Goal: Information Seeking & Learning: Learn about a topic

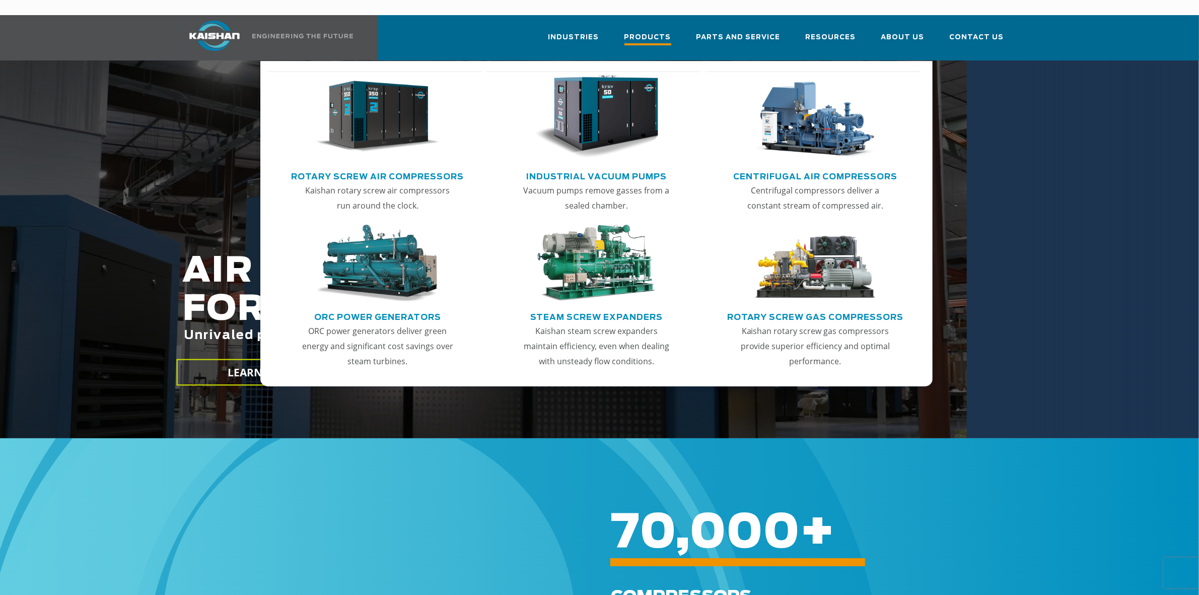
click at [650, 32] on span "Products" at bounding box center [647, 39] width 47 height 14
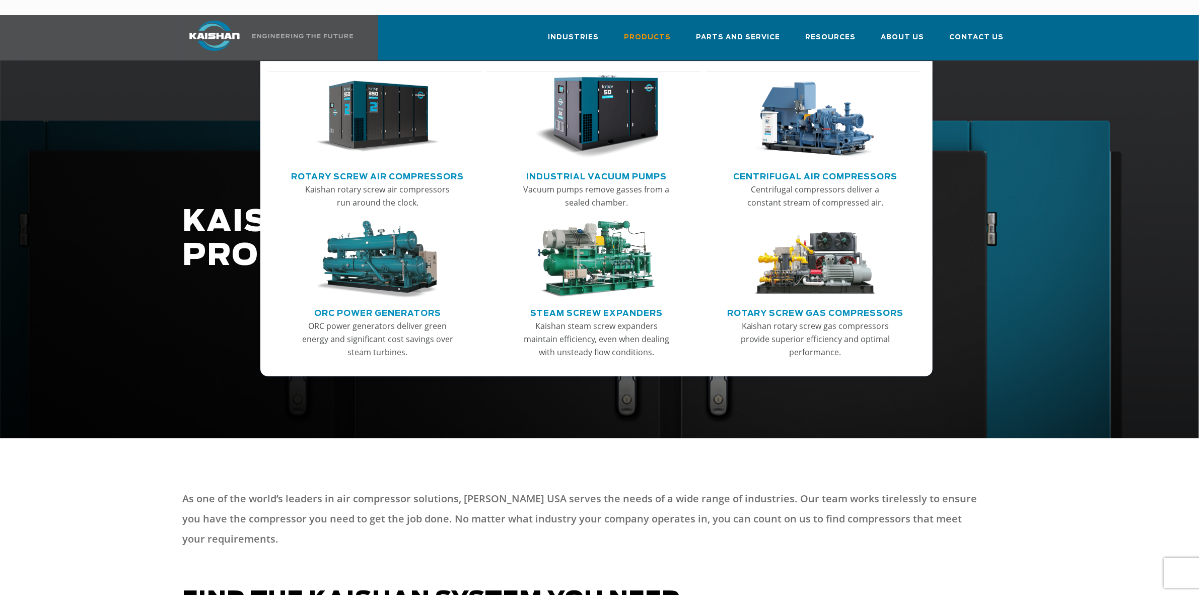
click at [398, 102] on img "Main menu" at bounding box center [377, 117] width 124 height 84
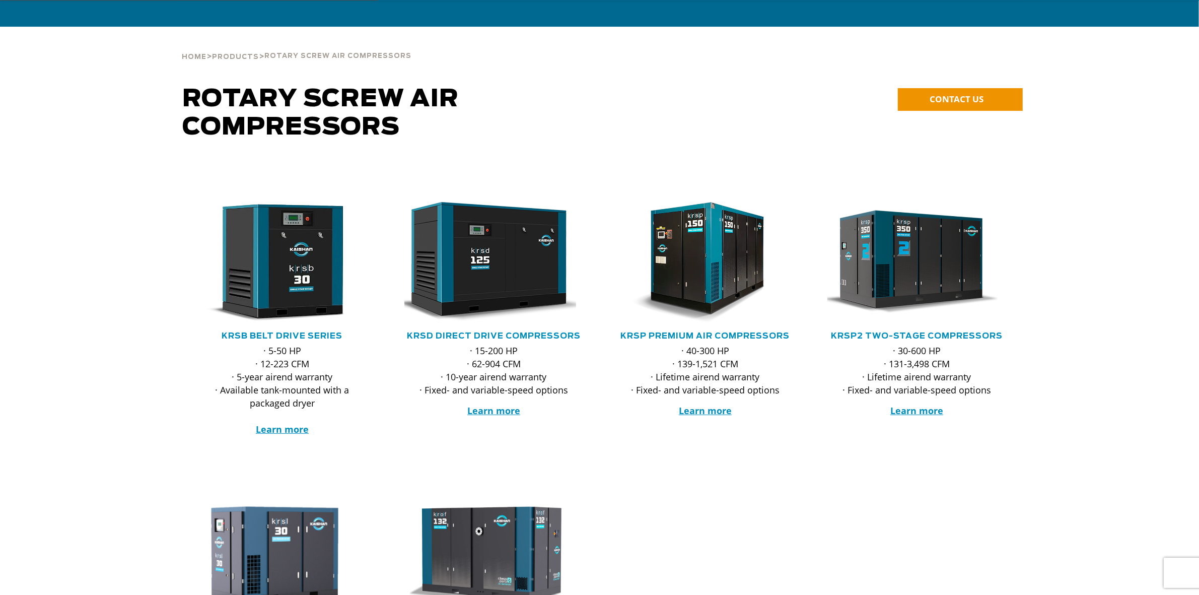
scroll to position [126, 0]
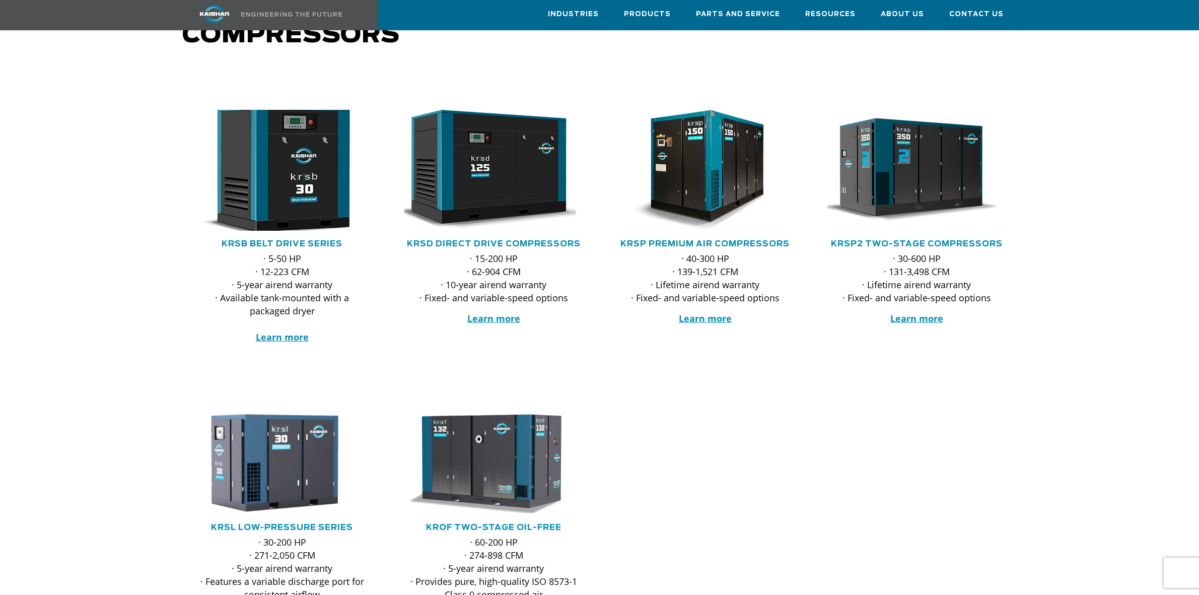
click at [294, 192] on img at bounding box center [274, 170] width 197 height 133
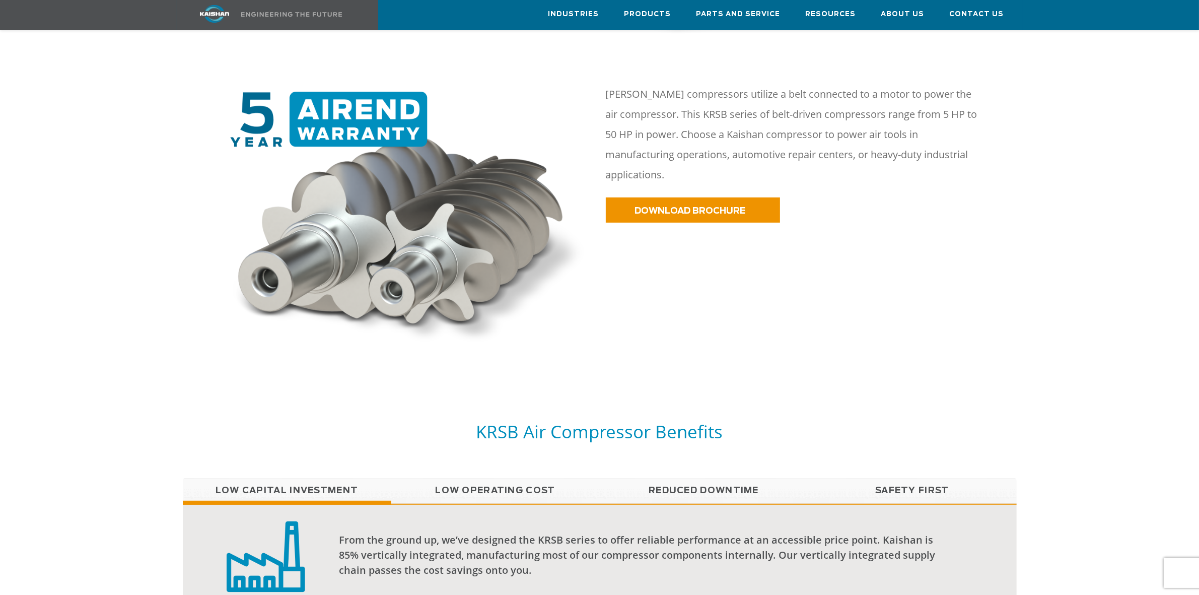
scroll to position [789, 0]
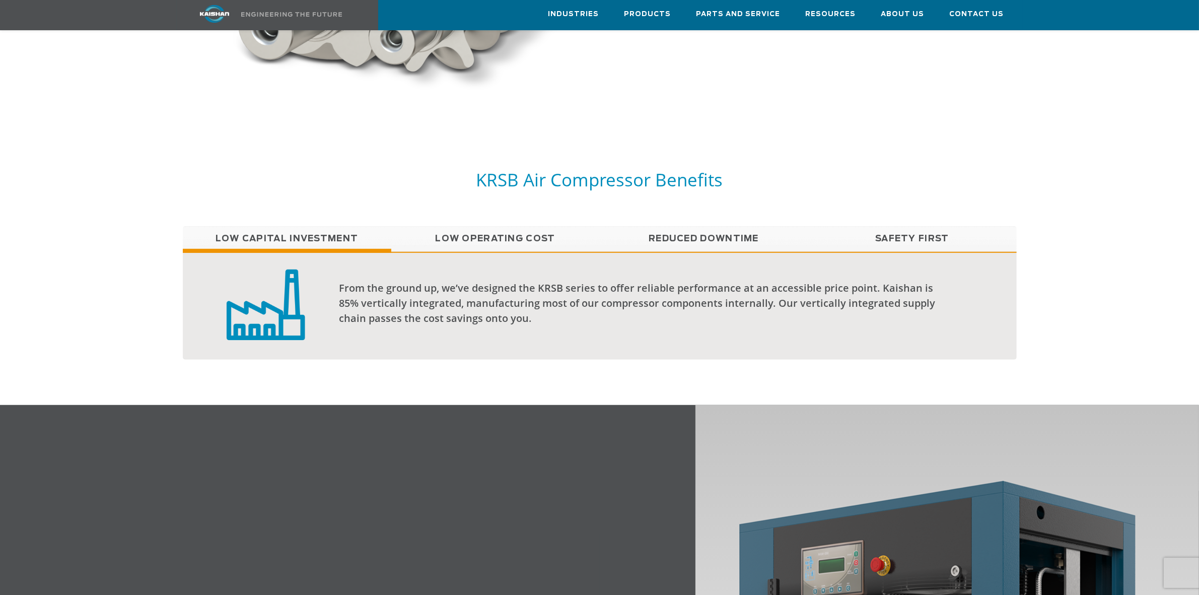
click at [504, 226] on link "Low Operating Cost" at bounding box center [495, 238] width 208 height 25
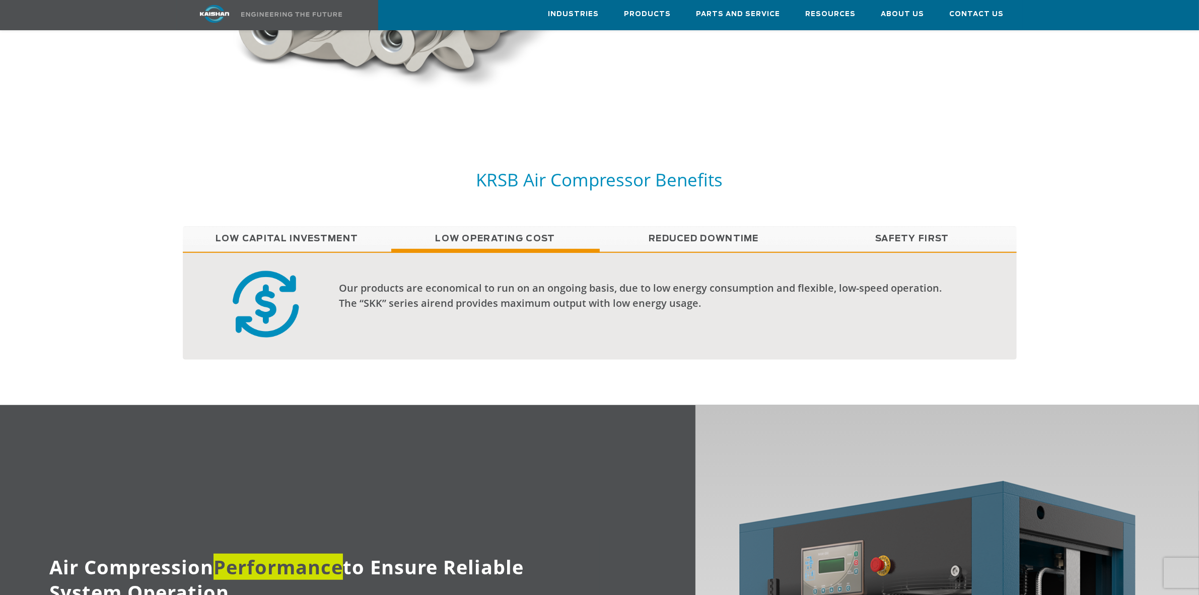
click at [638, 226] on link "Reduced Downtime" at bounding box center [704, 238] width 208 height 25
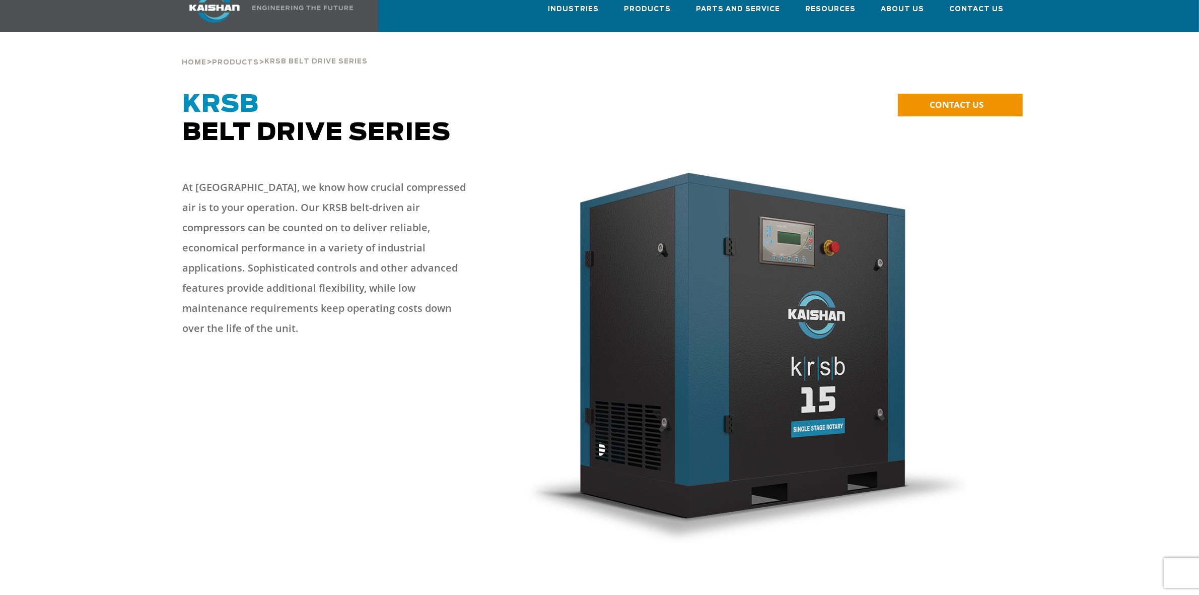
scroll to position [0, 0]
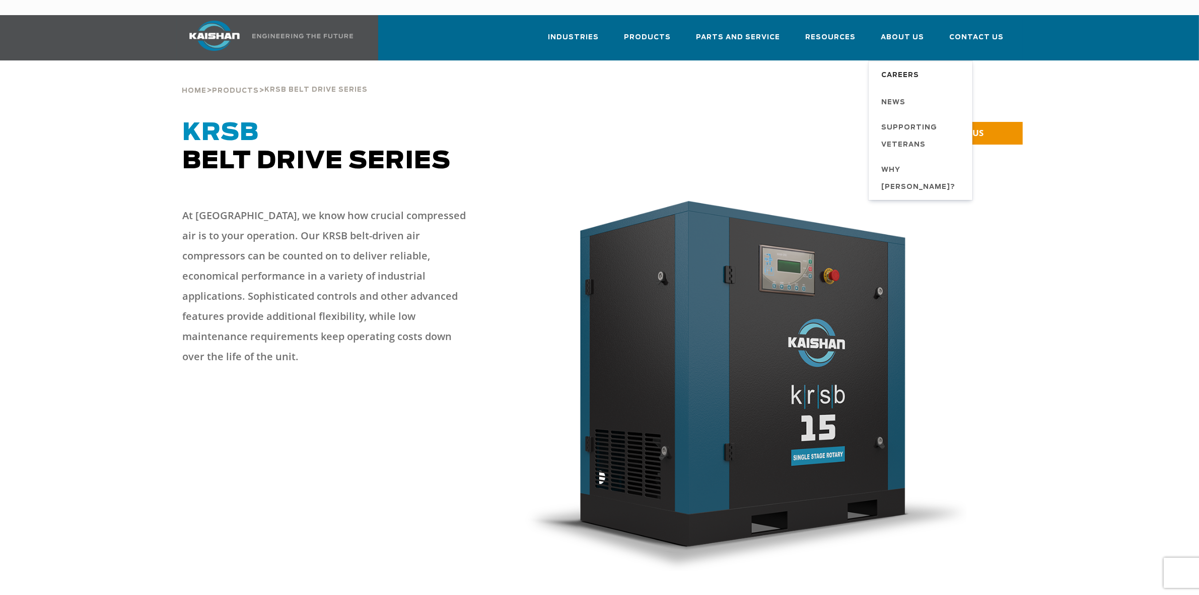
click at [905, 67] on span "Careers" at bounding box center [900, 75] width 38 height 17
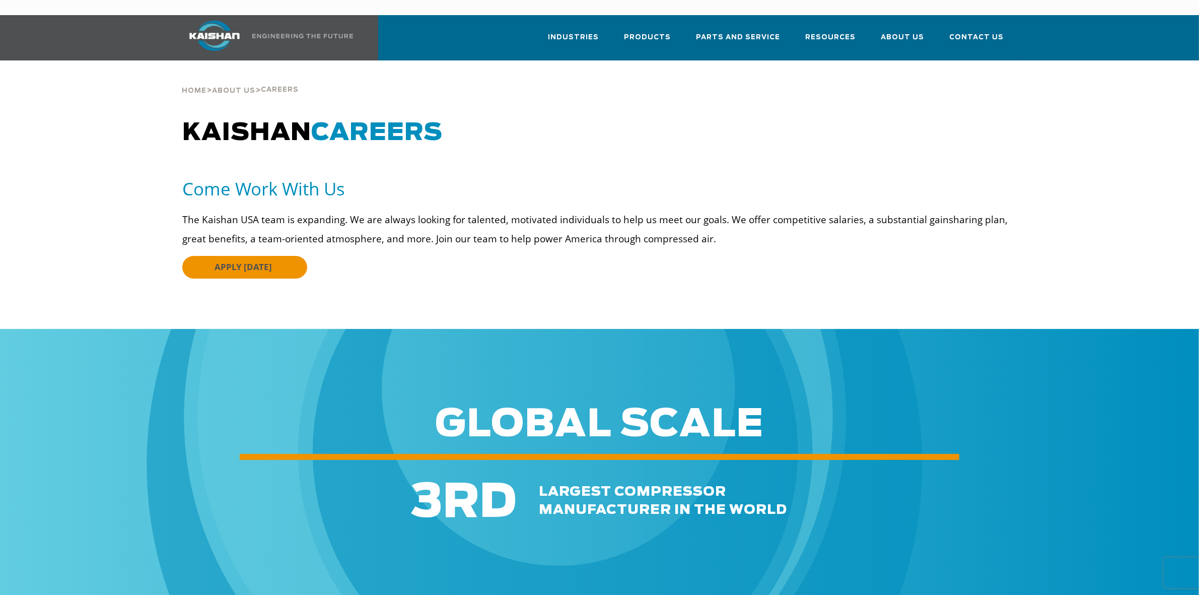
click at [276, 256] on link "APPLY TODAY" at bounding box center [244, 267] width 125 height 23
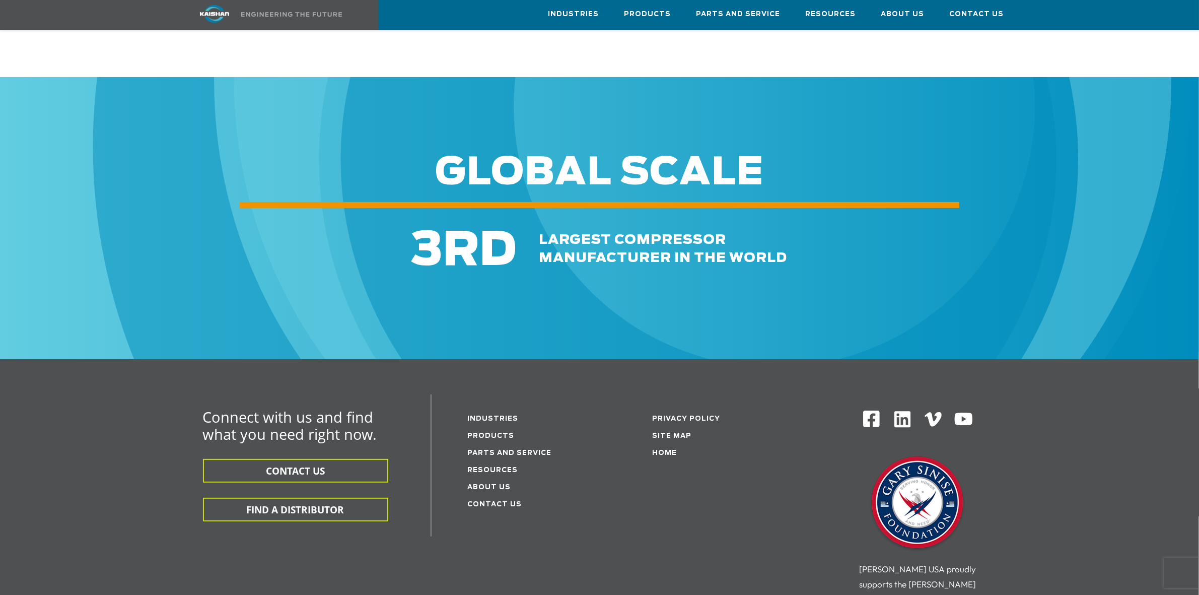
scroll to position [431, 0]
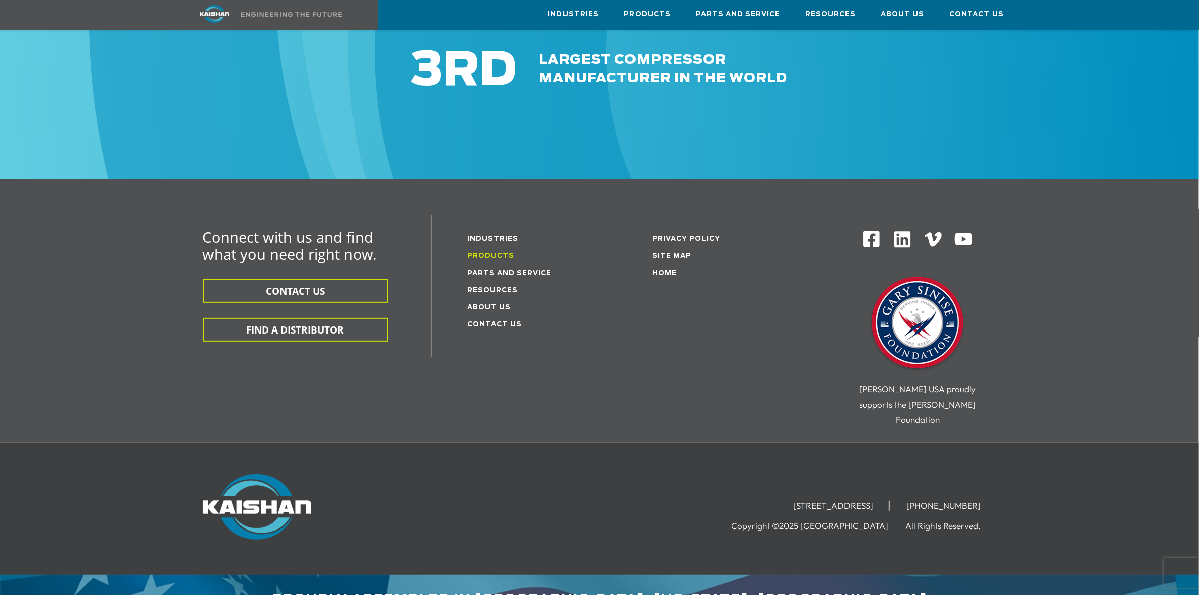
click at [492, 253] on link "Products" at bounding box center [491, 256] width 47 height 7
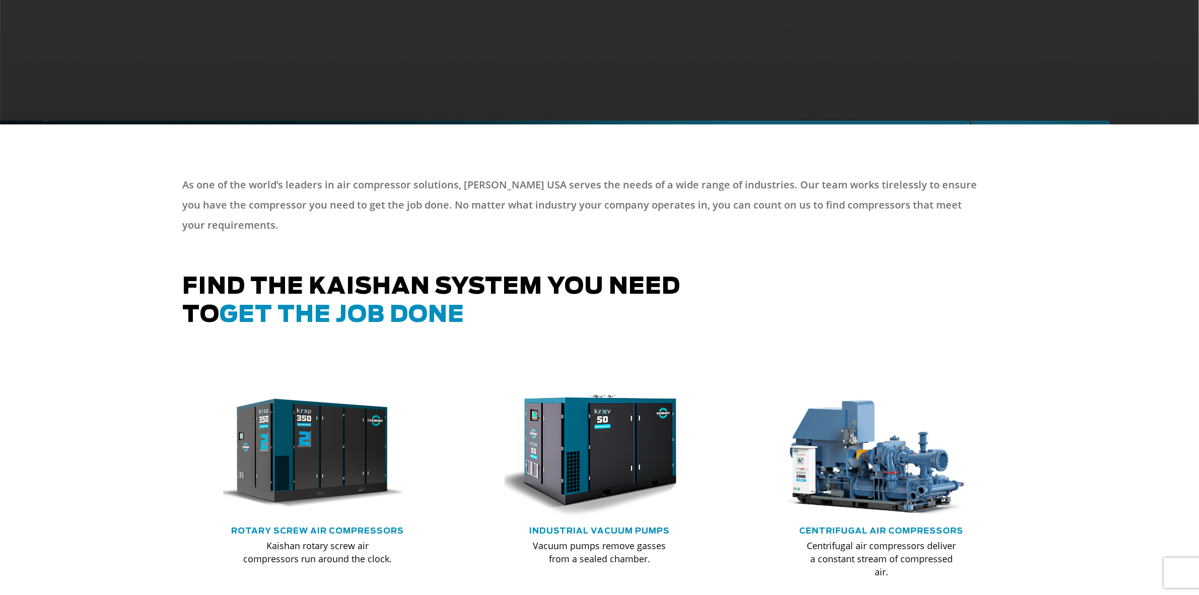
scroll to position [378, 0]
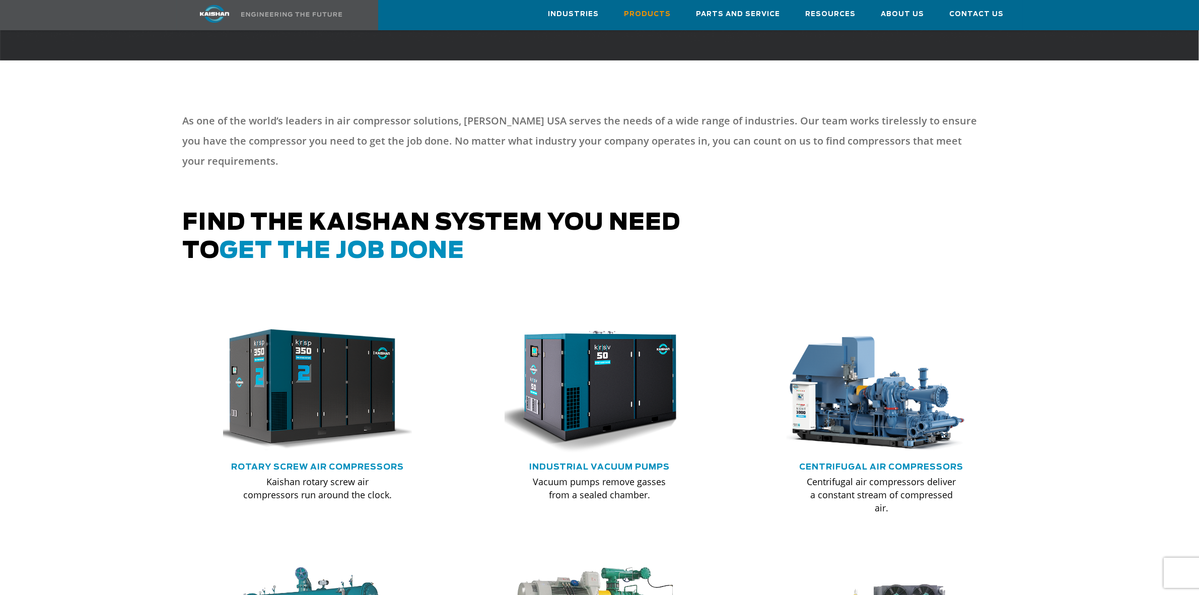
click at [345, 381] on img at bounding box center [310, 389] width 208 height 140
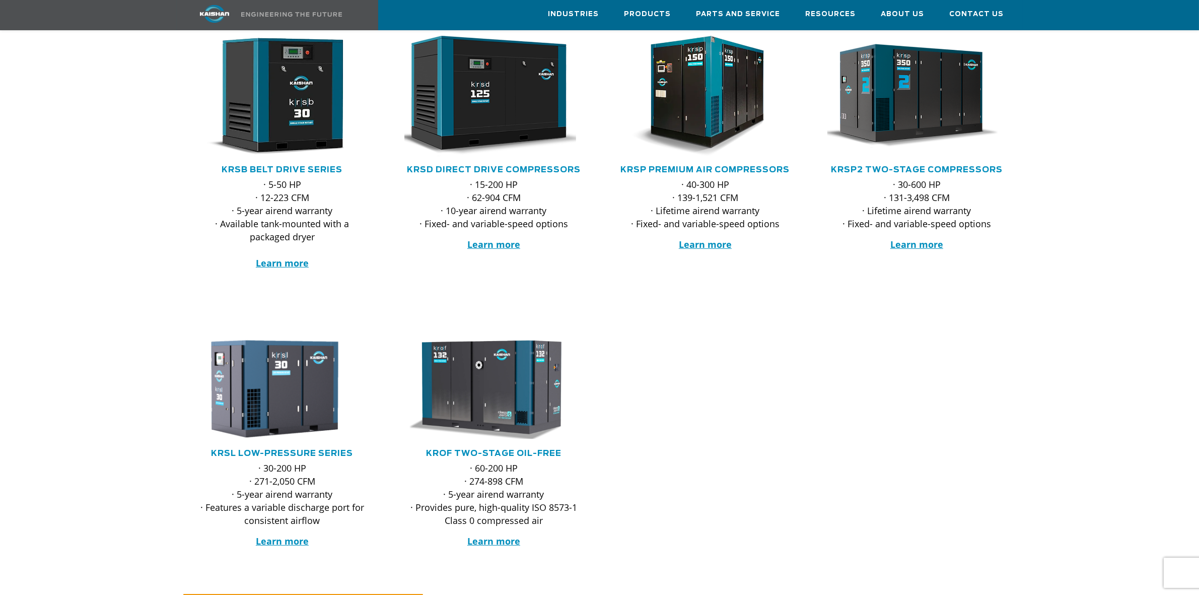
scroll to position [126, 0]
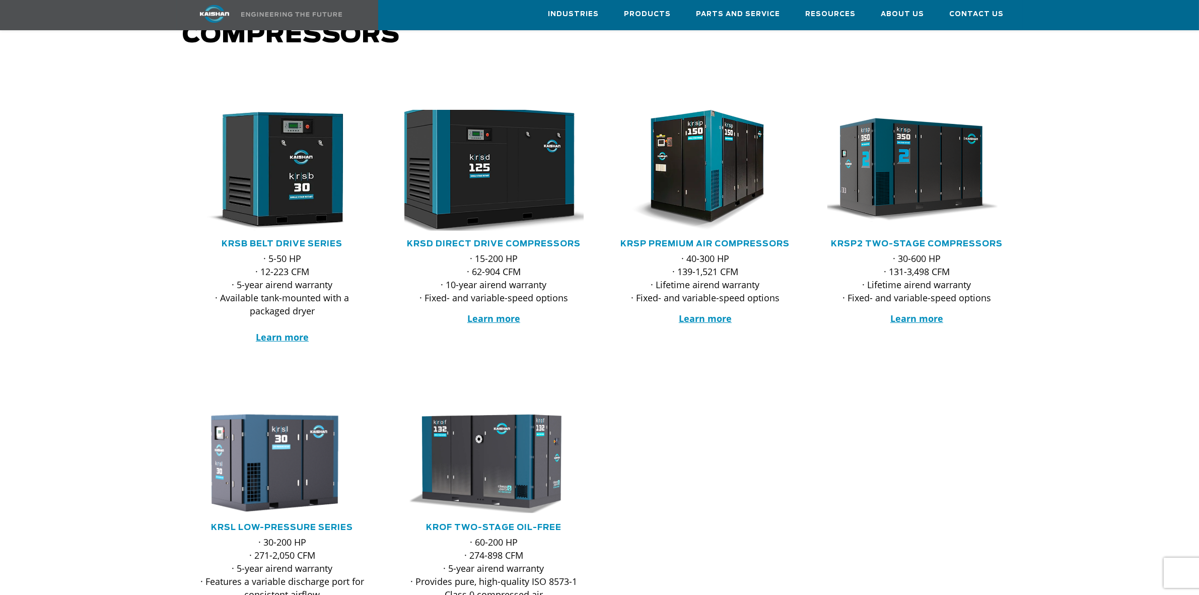
click at [514, 186] on img at bounding box center [486, 170] width 197 height 133
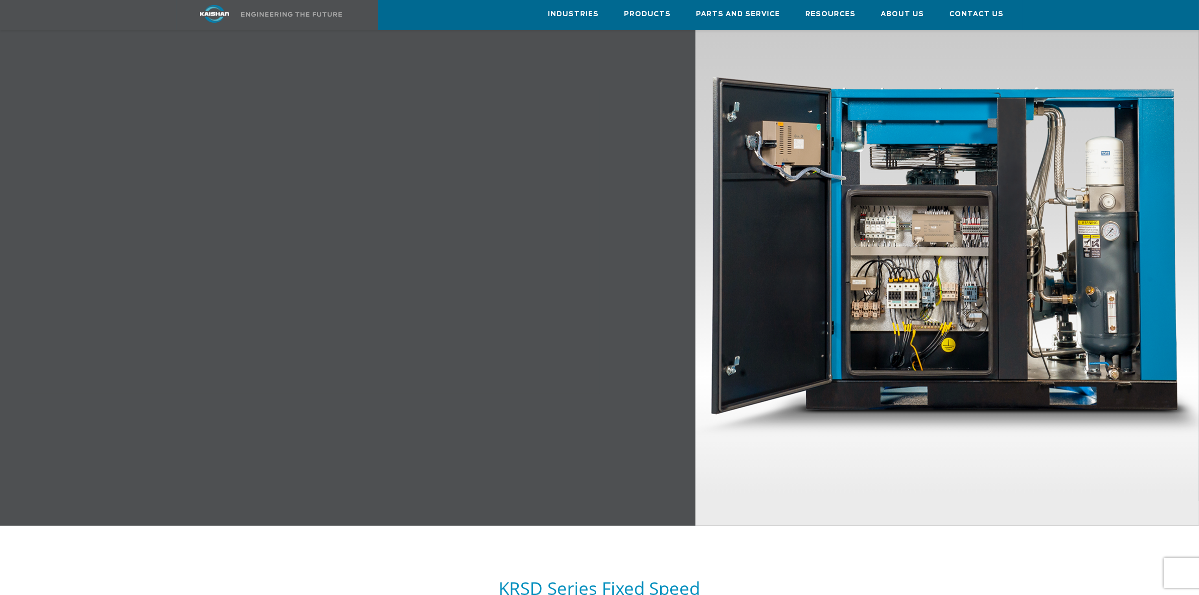
scroll to position [1196, 0]
